Goal: Task Accomplishment & Management: Use online tool/utility

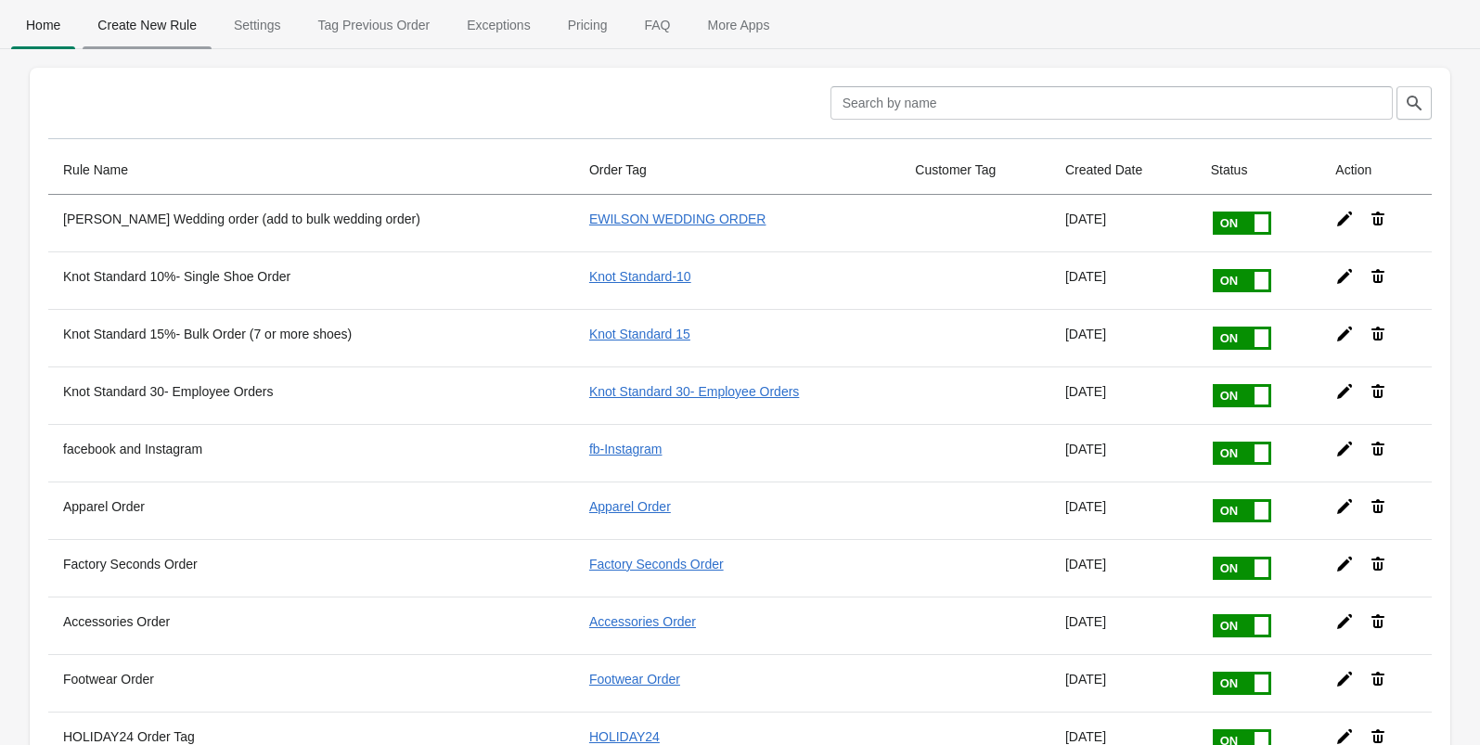
click at [148, 29] on span "Create New Rule" at bounding box center [147, 24] width 129 height 33
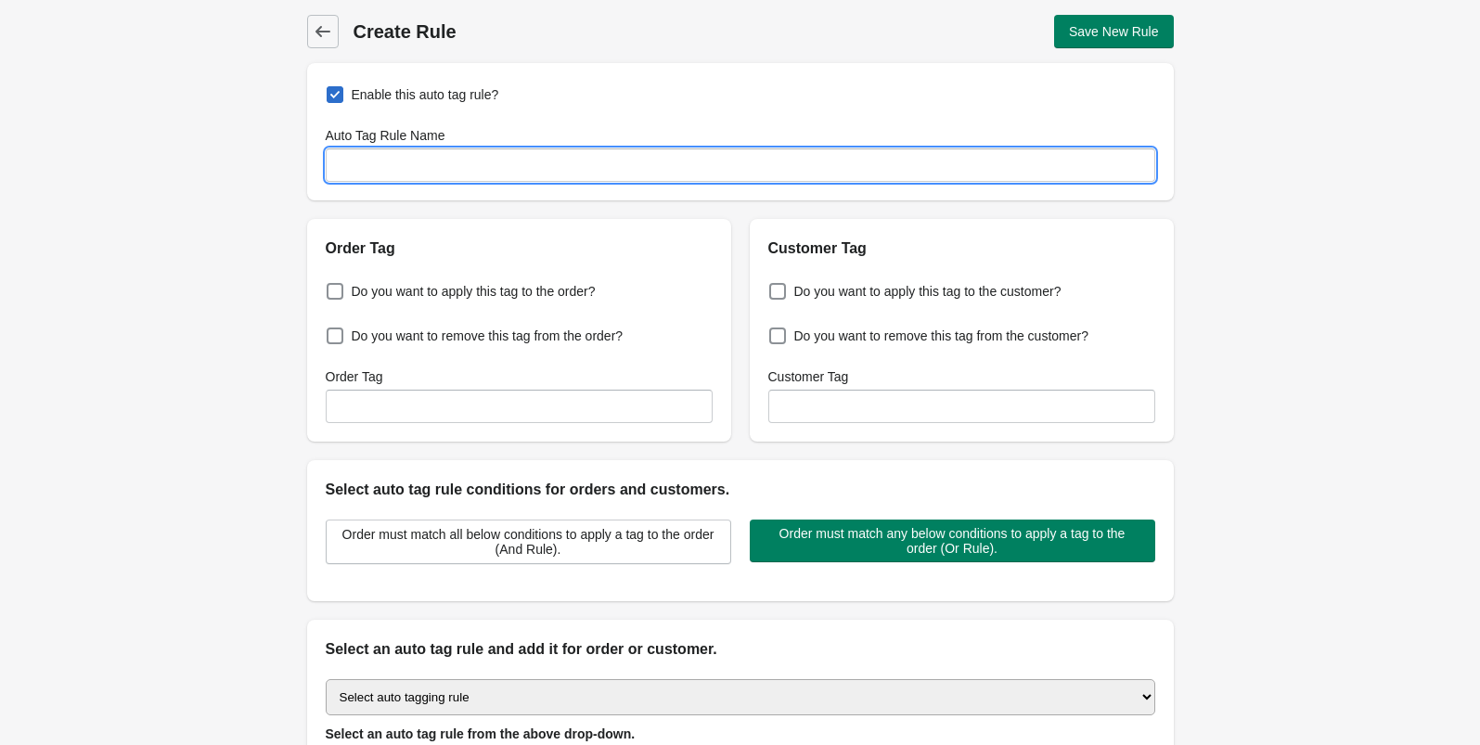
click at [394, 161] on input "Auto Tag Rule Name" at bounding box center [741, 165] width 830 height 33
type input "P"
click at [369, 164] on input "Personalize" at bounding box center [741, 165] width 830 height 33
type input "Custom Tees"
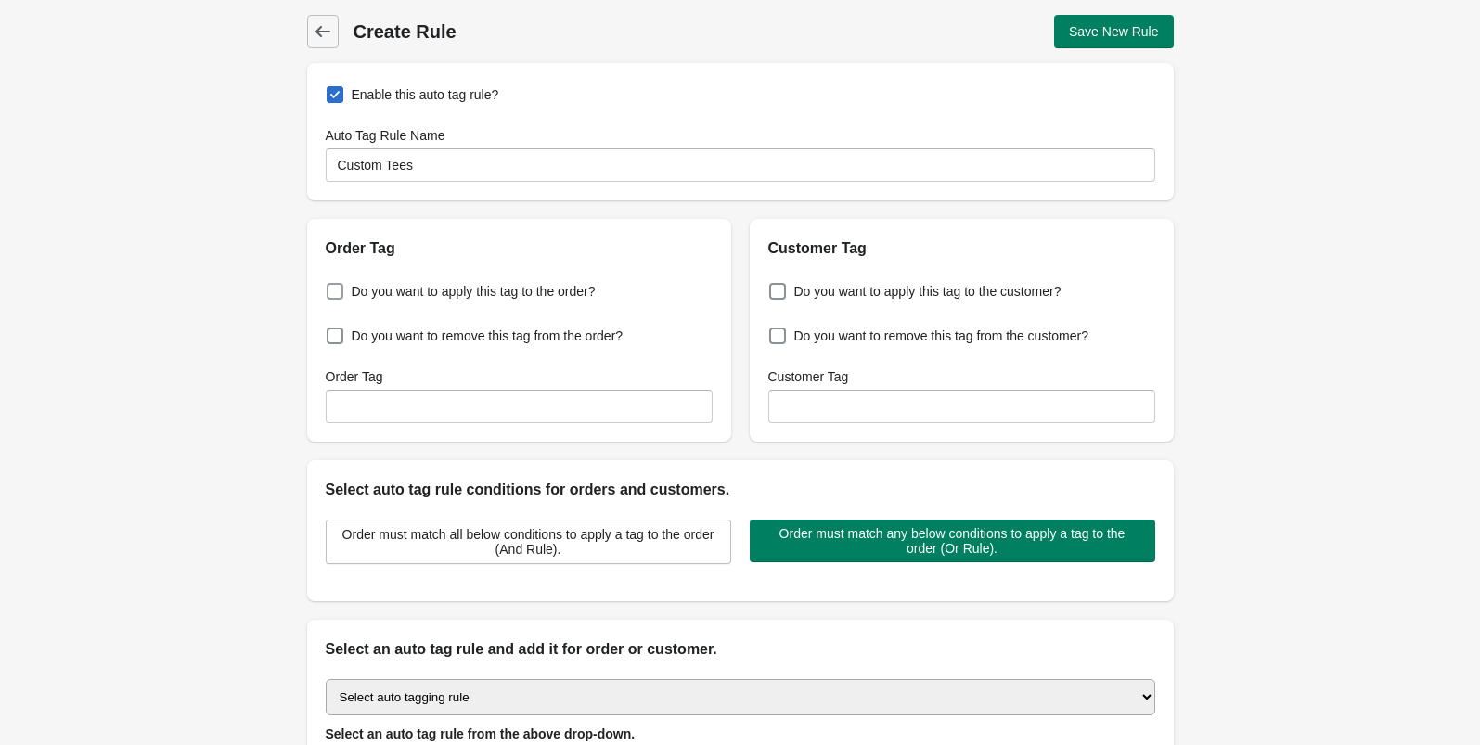
click at [330, 291] on span at bounding box center [335, 291] width 17 height 17
click at [330, 287] on input "Do you want to apply this tag to the order?" at bounding box center [330, 286] width 1 height 1
checkbox input "true"
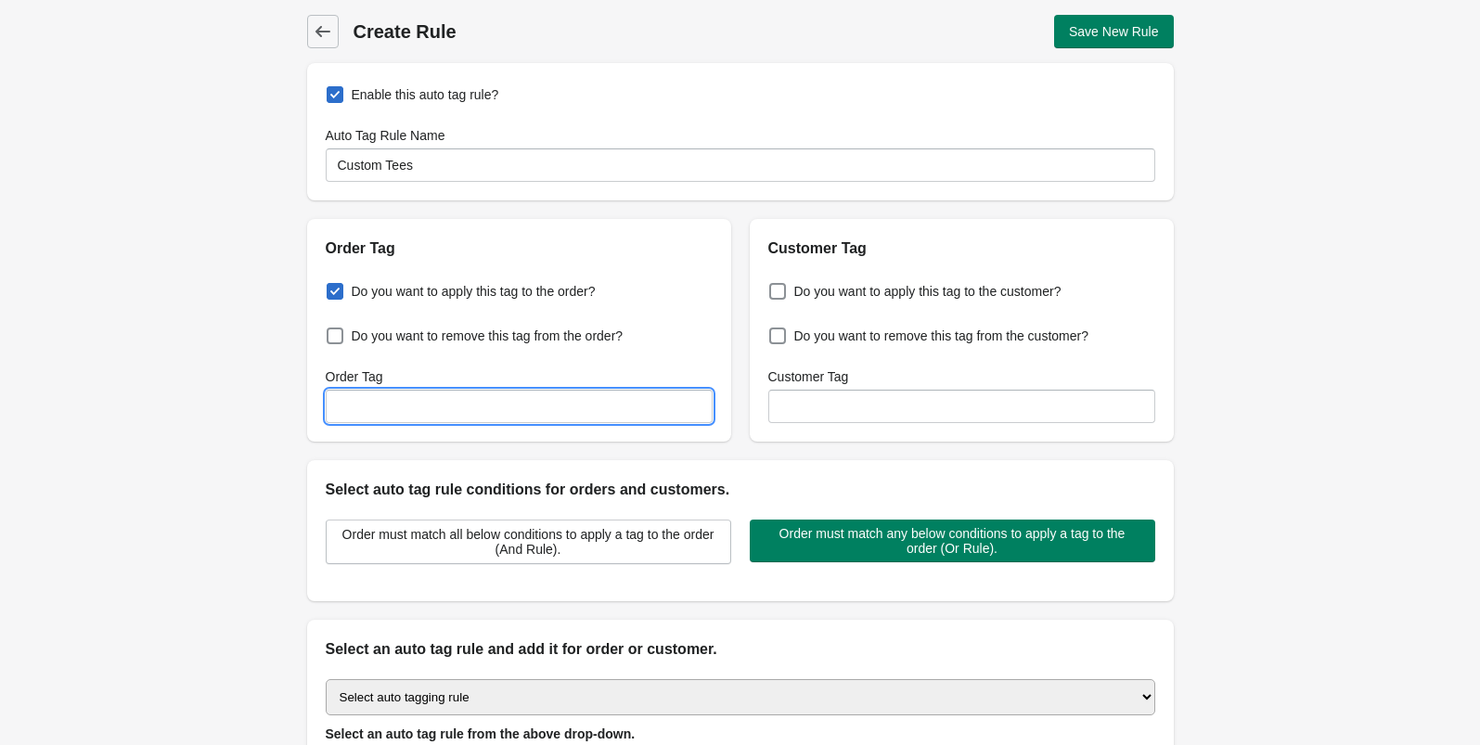
click at [361, 409] on input "Order Tag" at bounding box center [519, 406] width 387 height 33
click at [444, 407] on input "Custom Apparel order" at bounding box center [519, 406] width 387 height 33
type input "Custom Apparel Order"
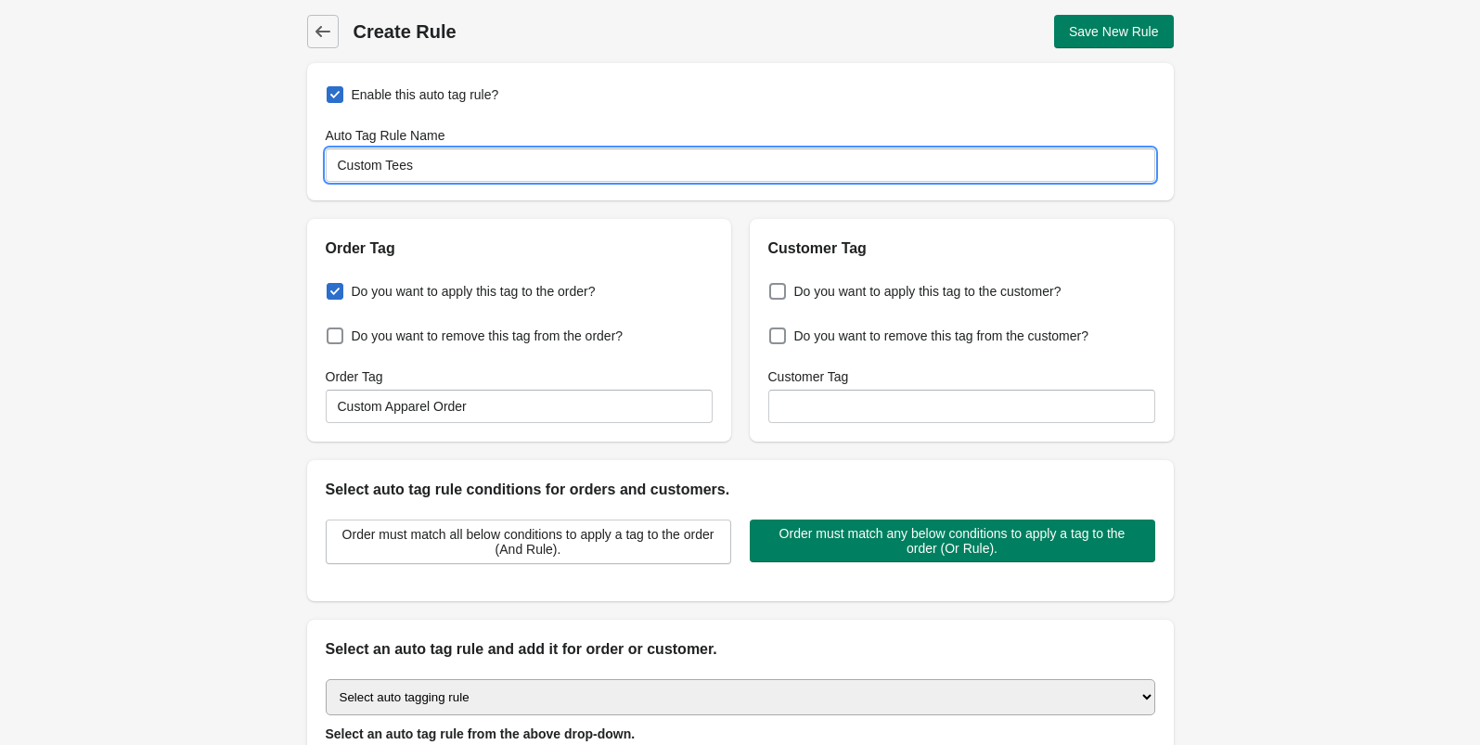
click at [399, 167] on input "Custom Tees" at bounding box center [741, 165] width 830 height 33
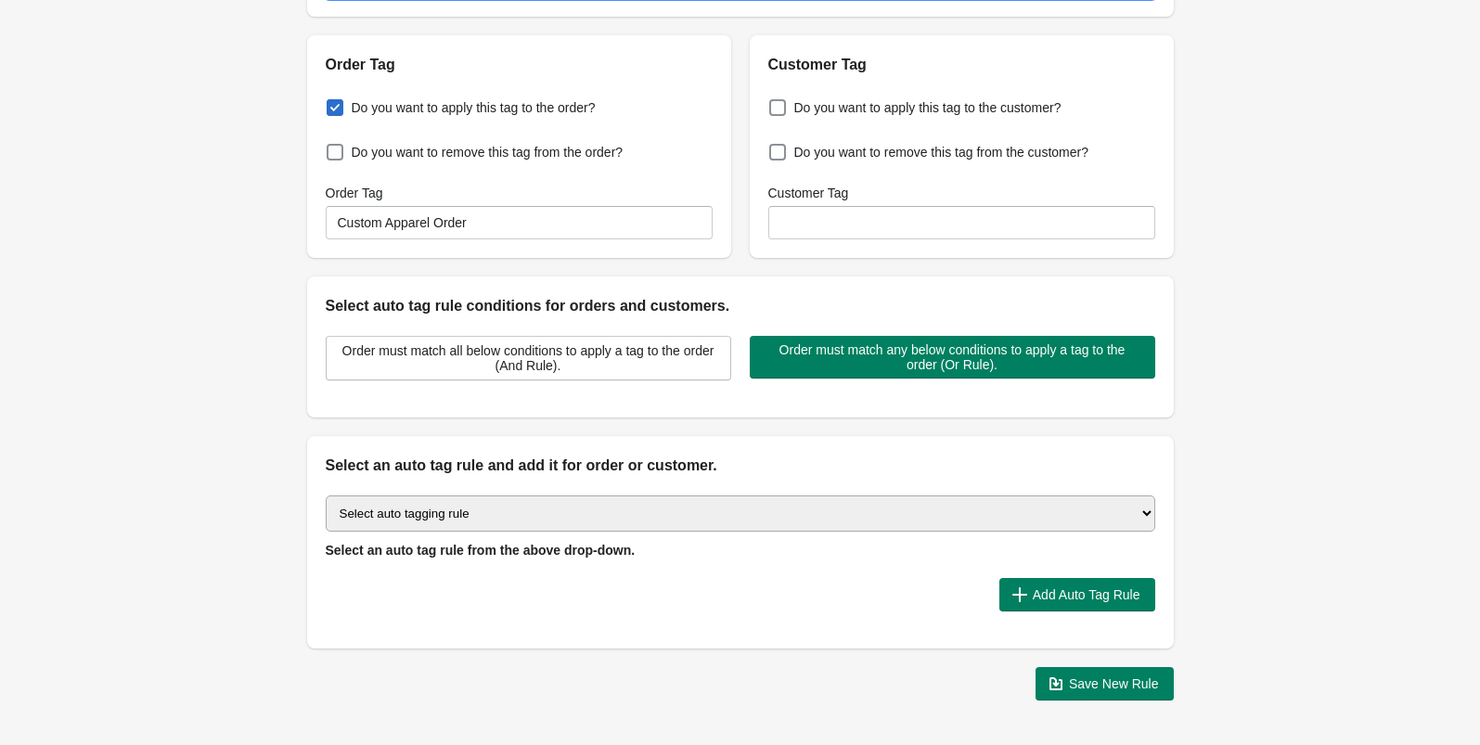
scroll to position [187, 0]
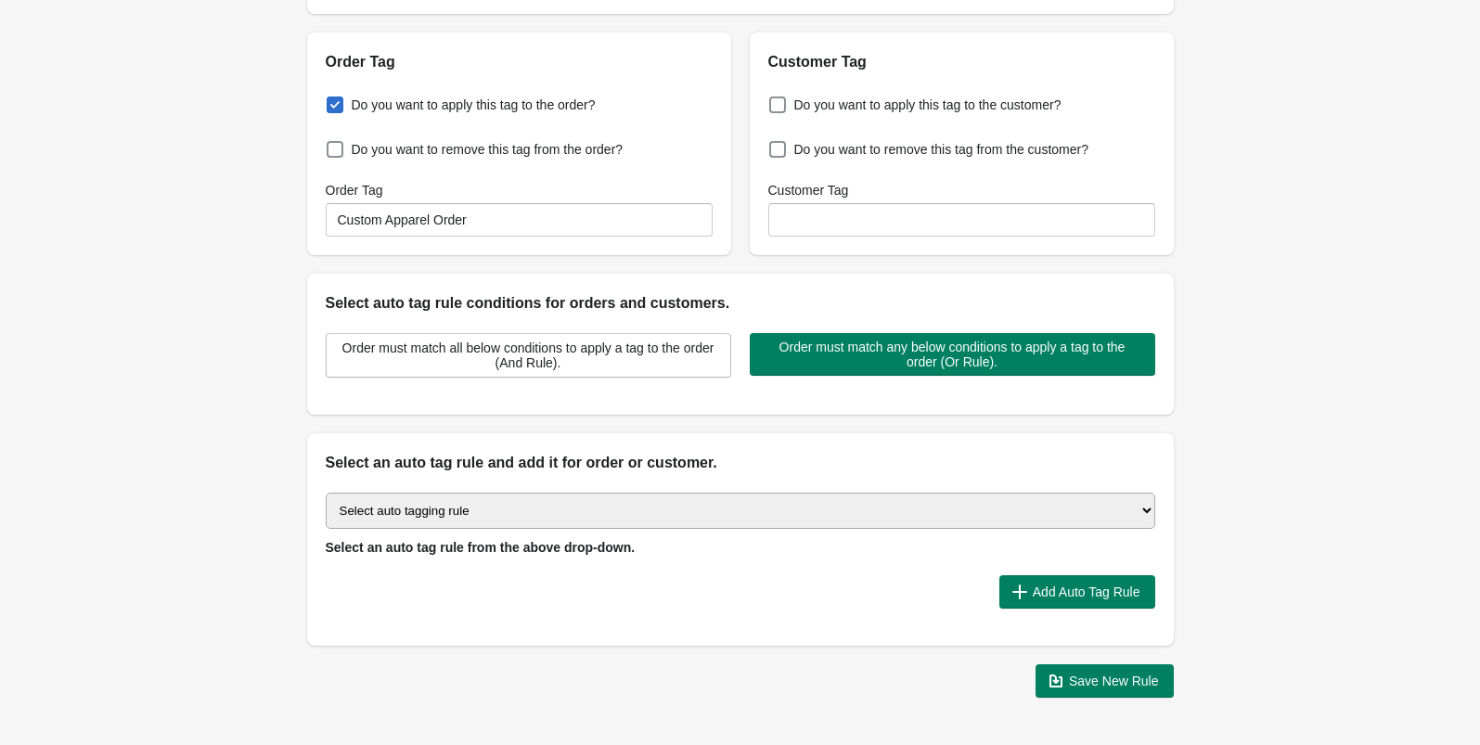
type input "Custom Apparel Order Tag"
click at [539, 515] on select "Select auto tagging rule Tag by order amount Tag based on the order count (Volu…" at bounding box center [741, 511] width 830 height 36
select select "1"
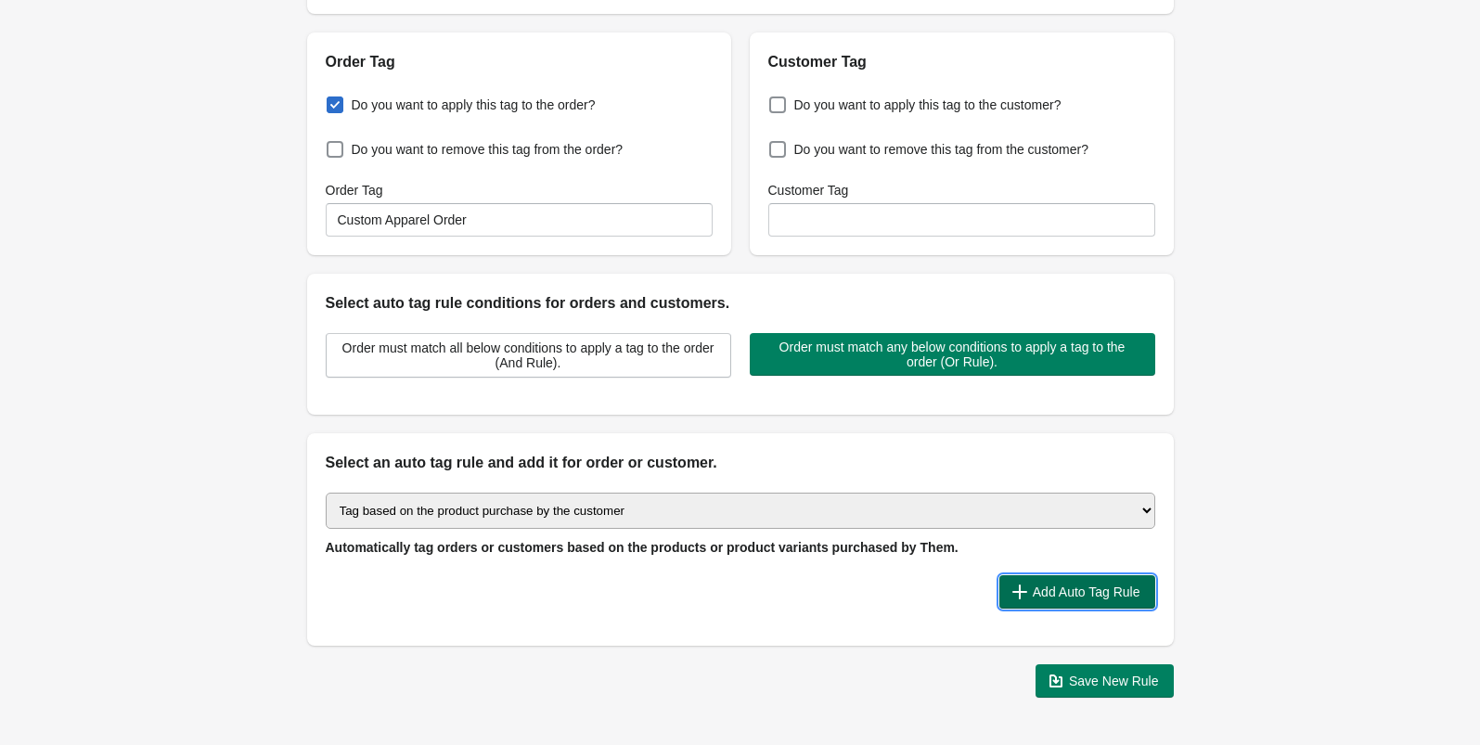
click at [1012, 590] on icon "button" at bounding box center [1020, 592] width 19 height 19
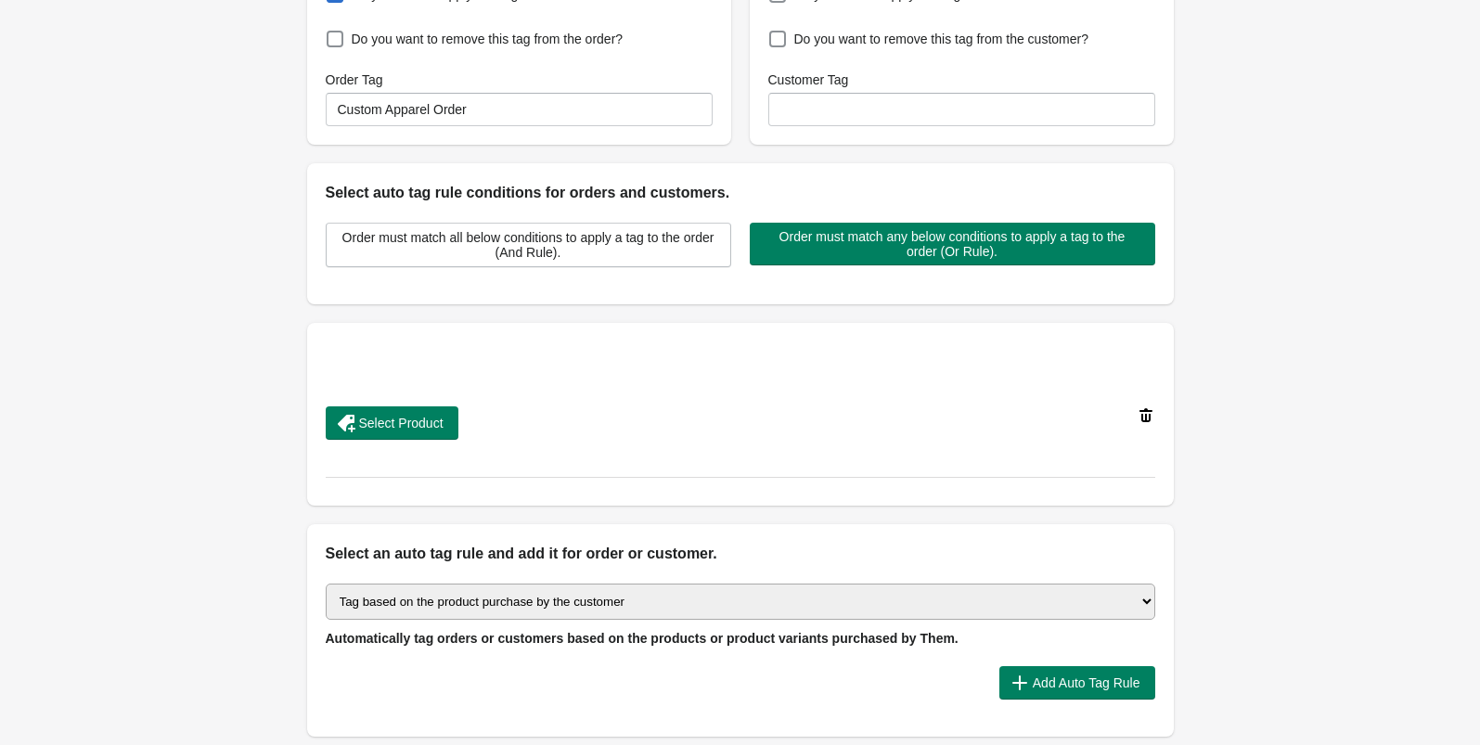
scroll to position [299, 0]
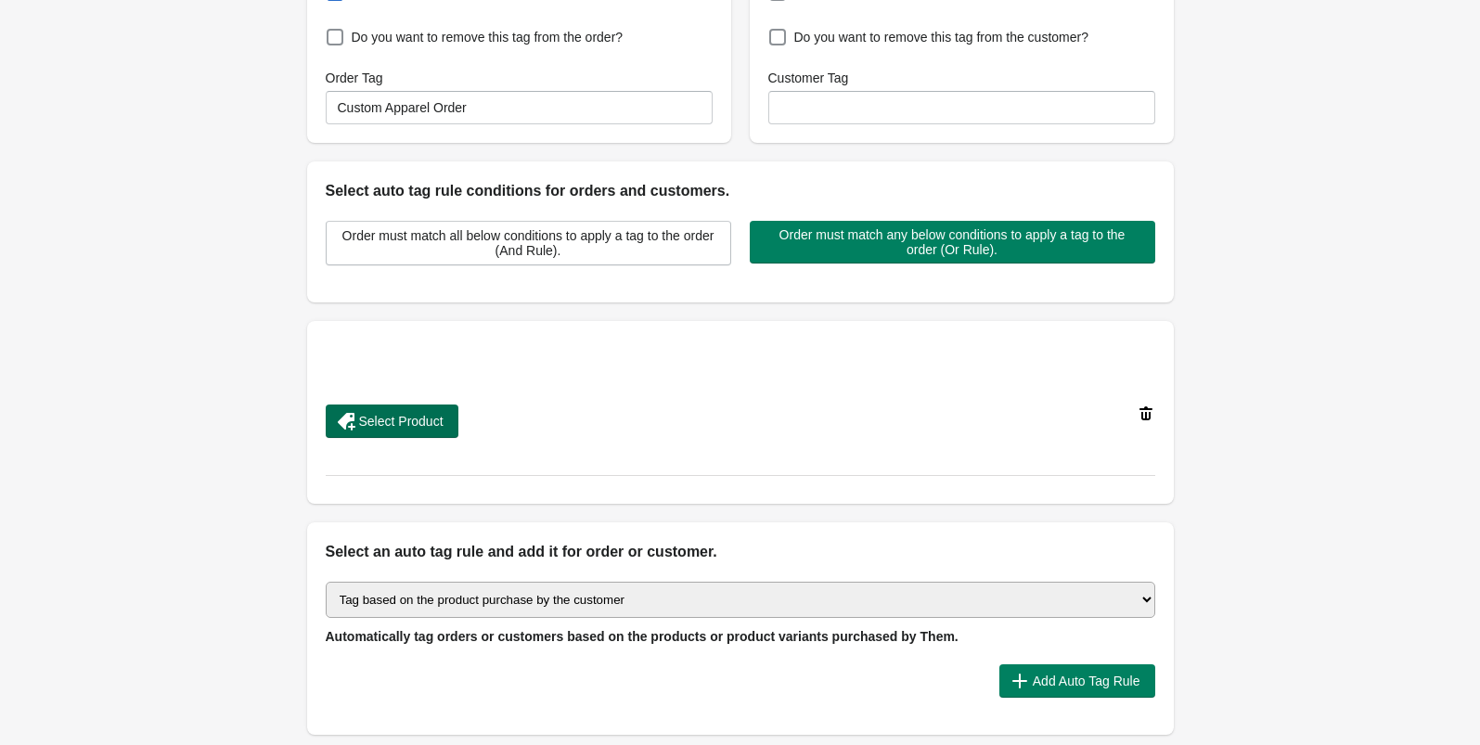
click at [391, 428] on span "Select Product" at bounding box center [392, 421] width 103 height 19
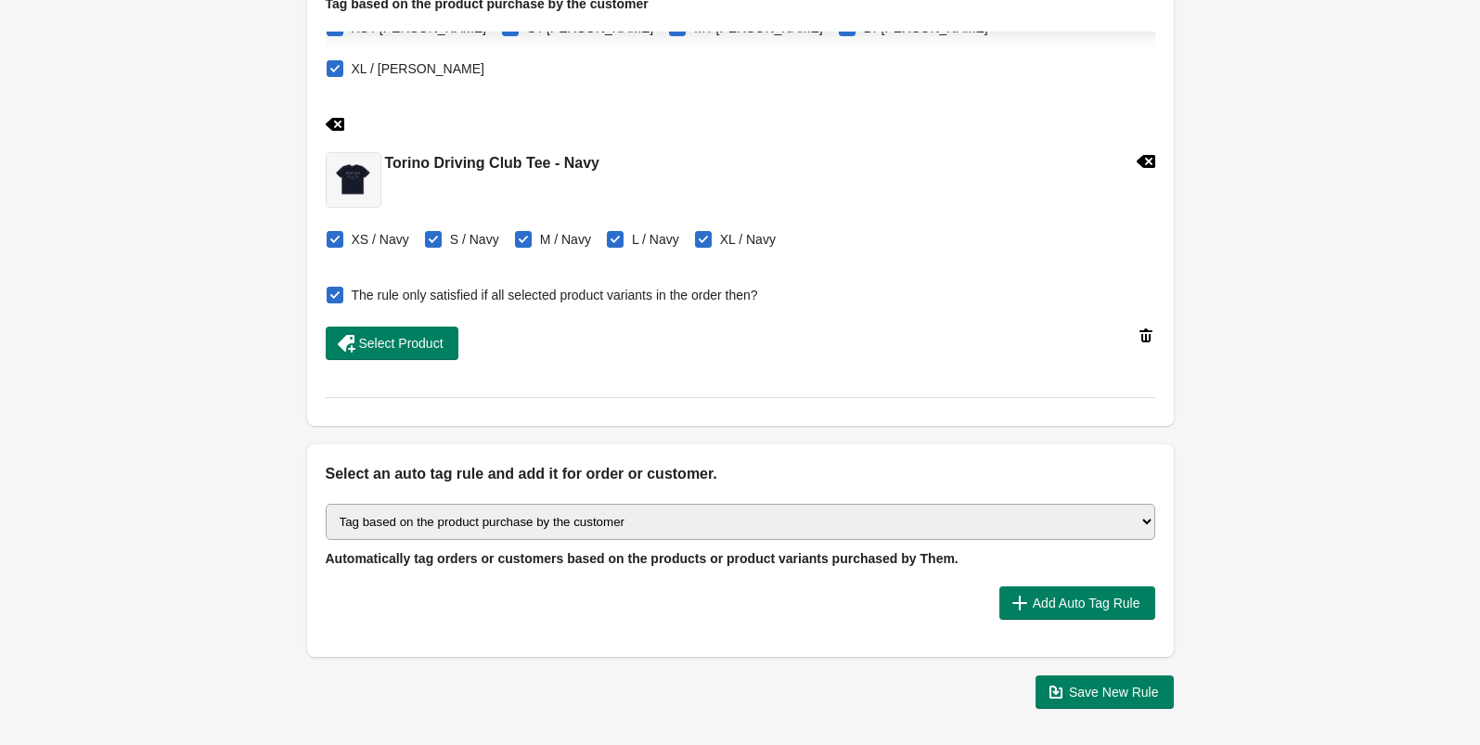
scroll to position [763, 0]
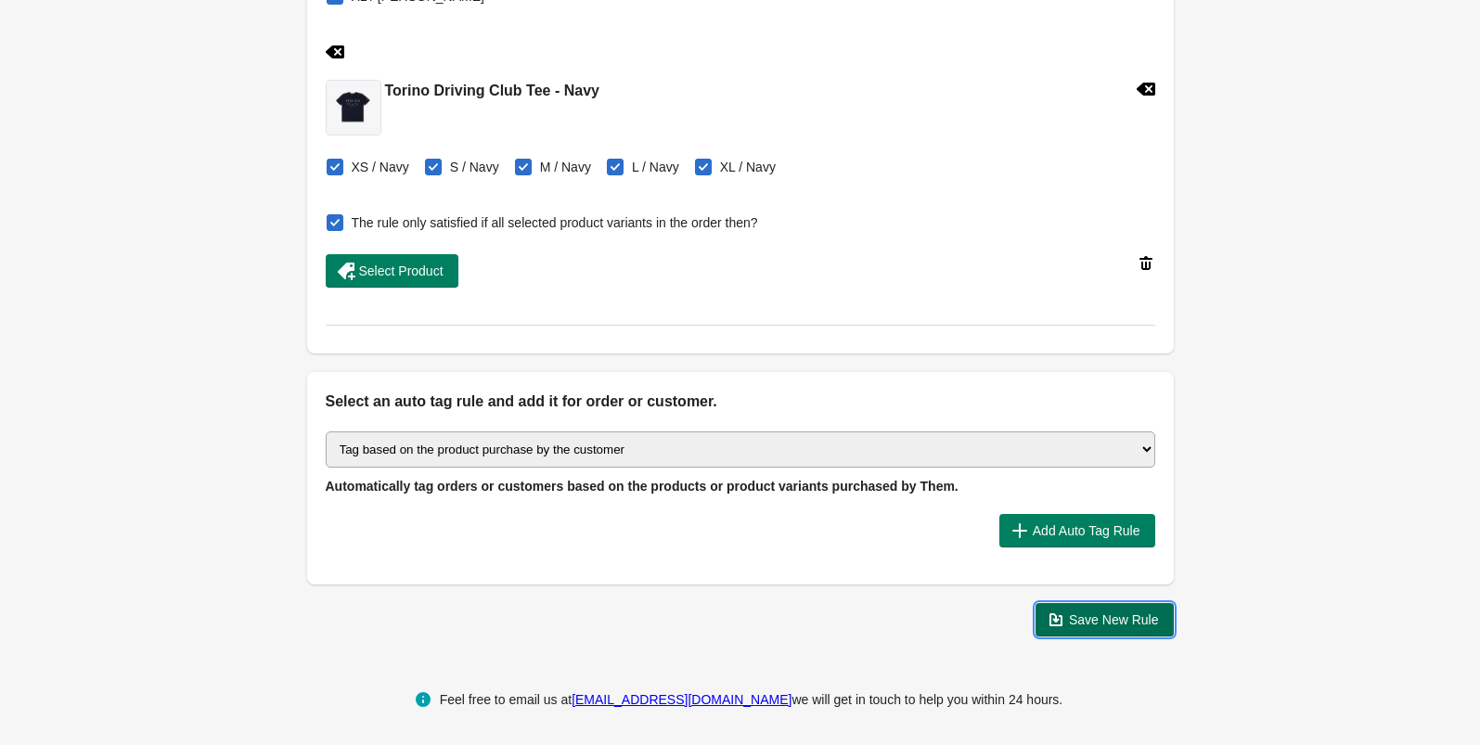
click at [1098, 623] on span "Save New Rule" at bounding box center [1114, 620] width 90 height 15
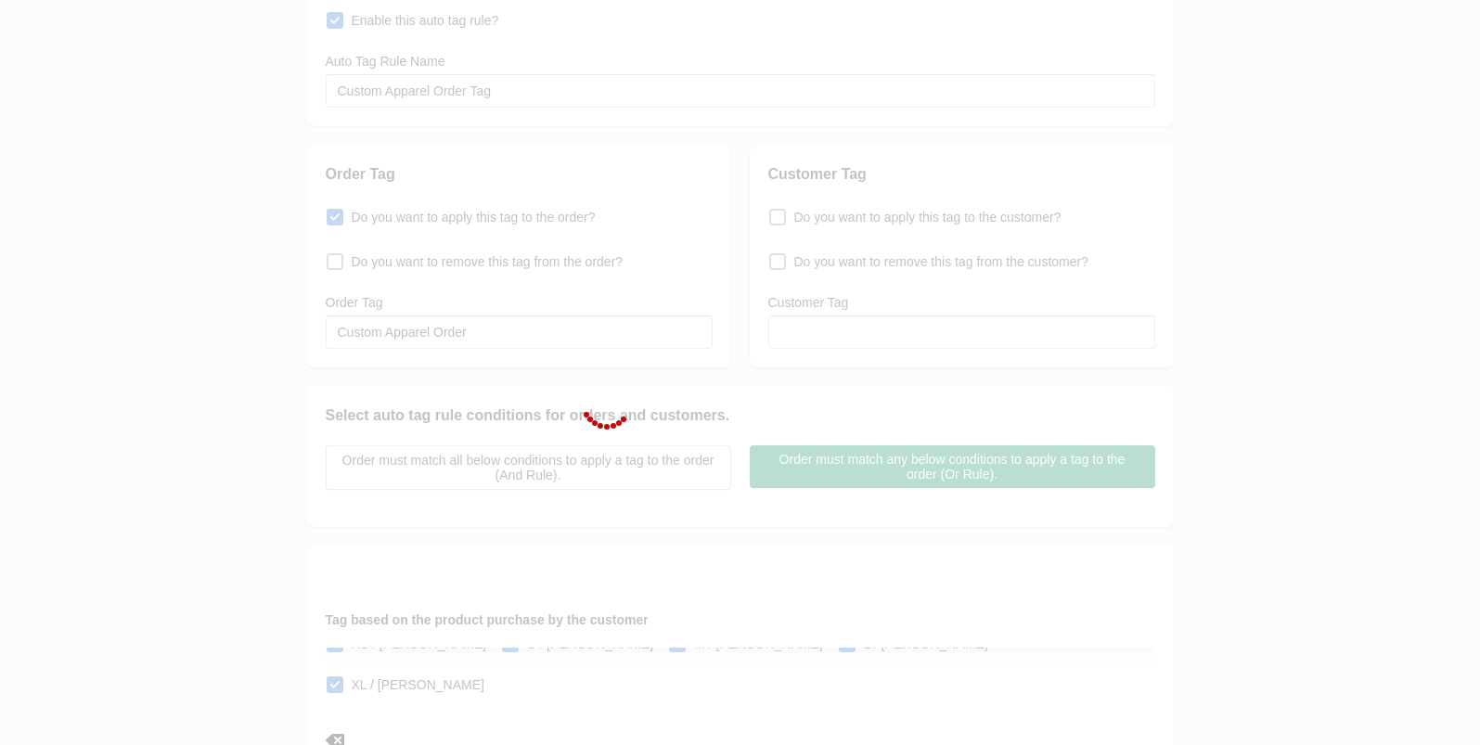
scroll to position [0, 0]
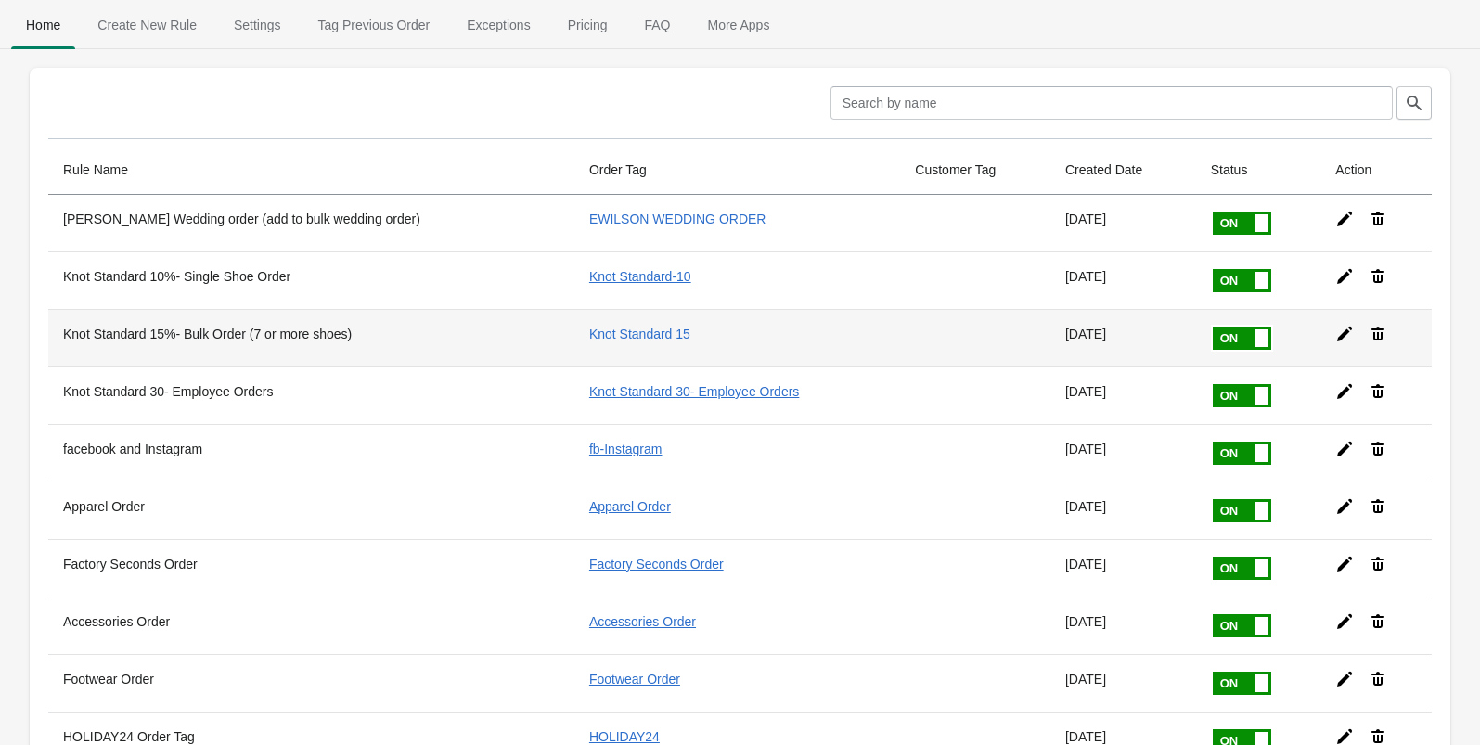
scroll to position [547, 0]
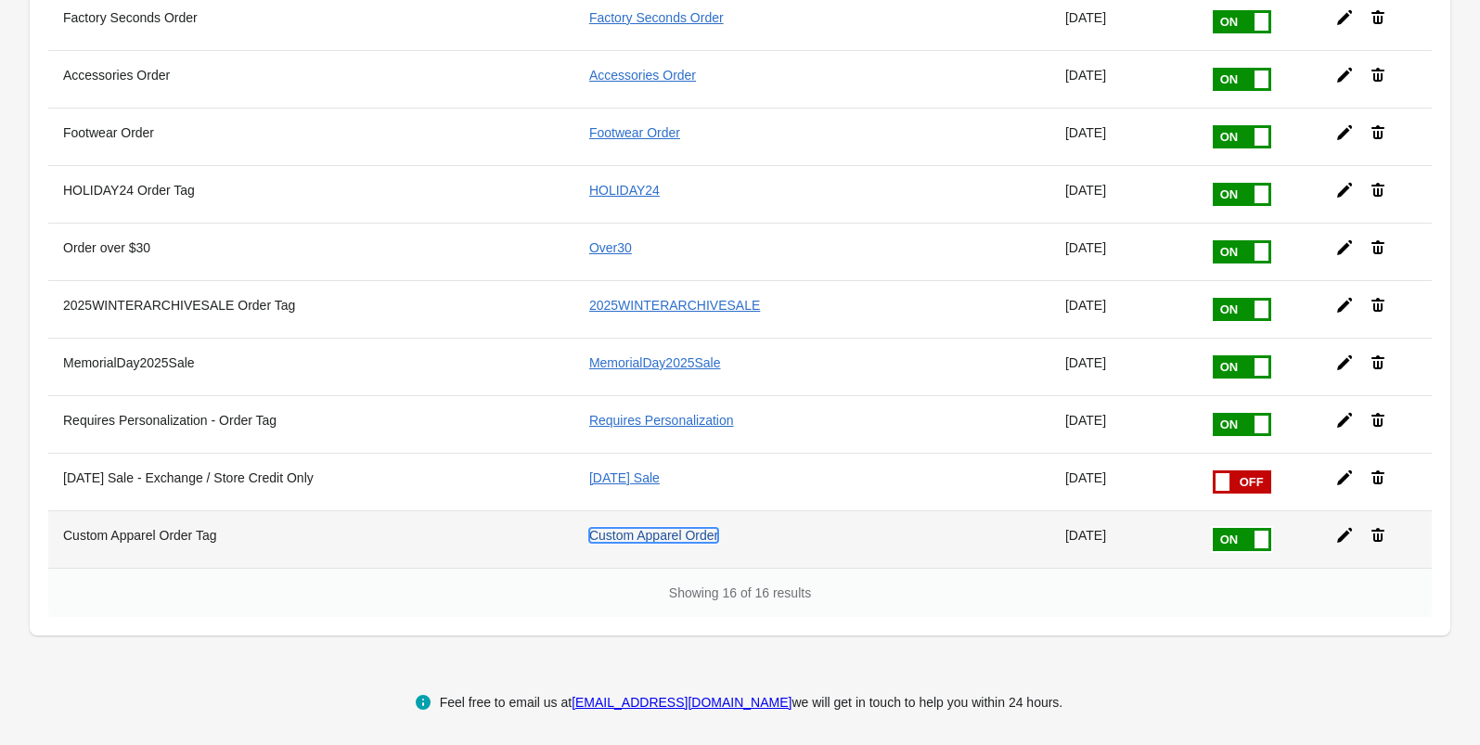
click at [682, 534] on link "Custom Apparel Order" at bounding box center [653, 535] width 129 height 15
